Goal: Information Seeking & Learning: Learn about a topic

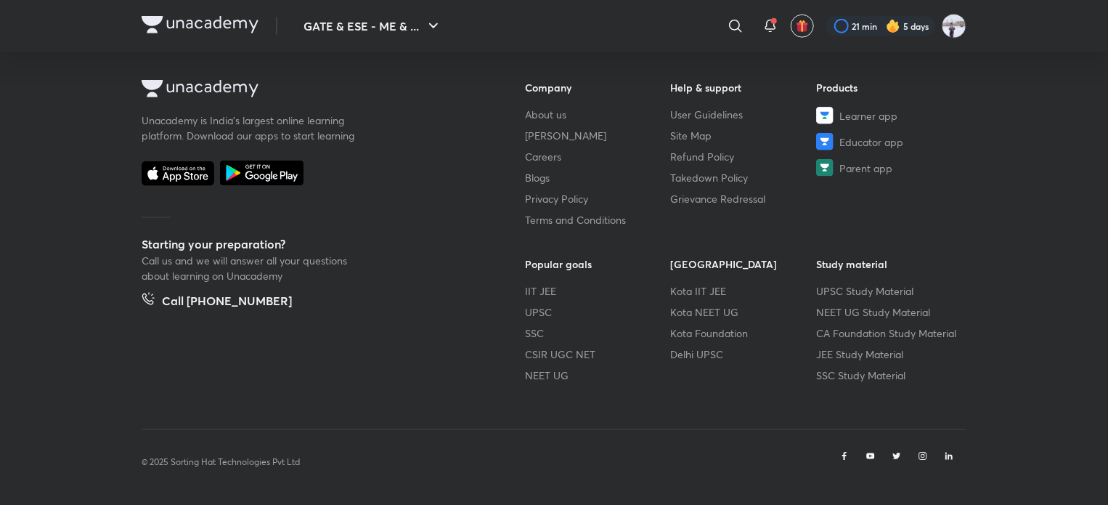
scroll to position [751, 0]
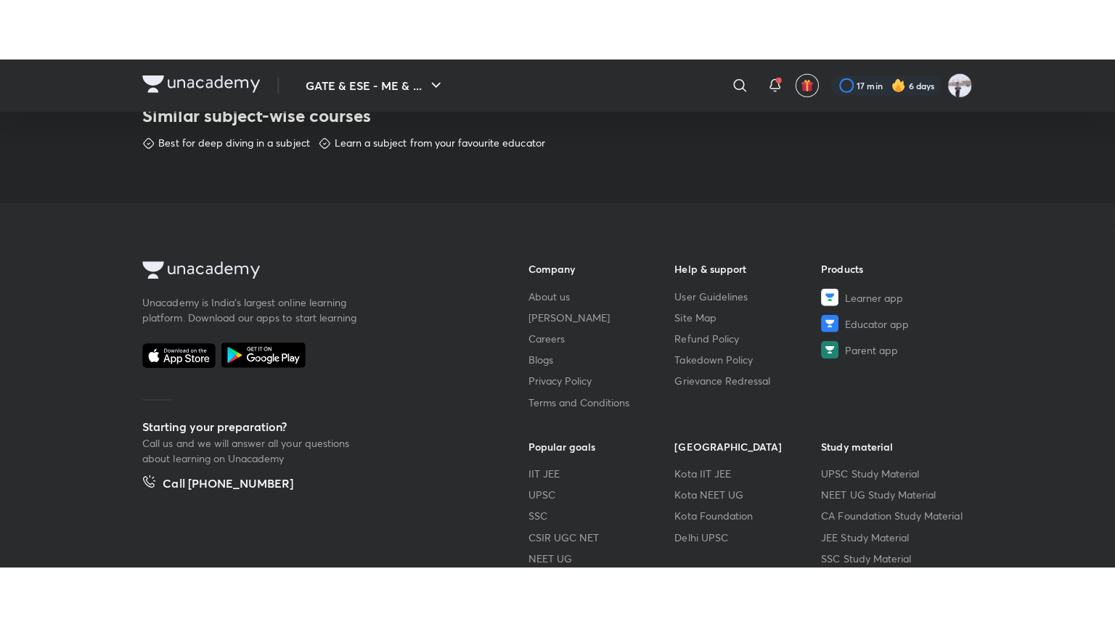
scroll to position [751, 0]
